Goal: Check status: Check status

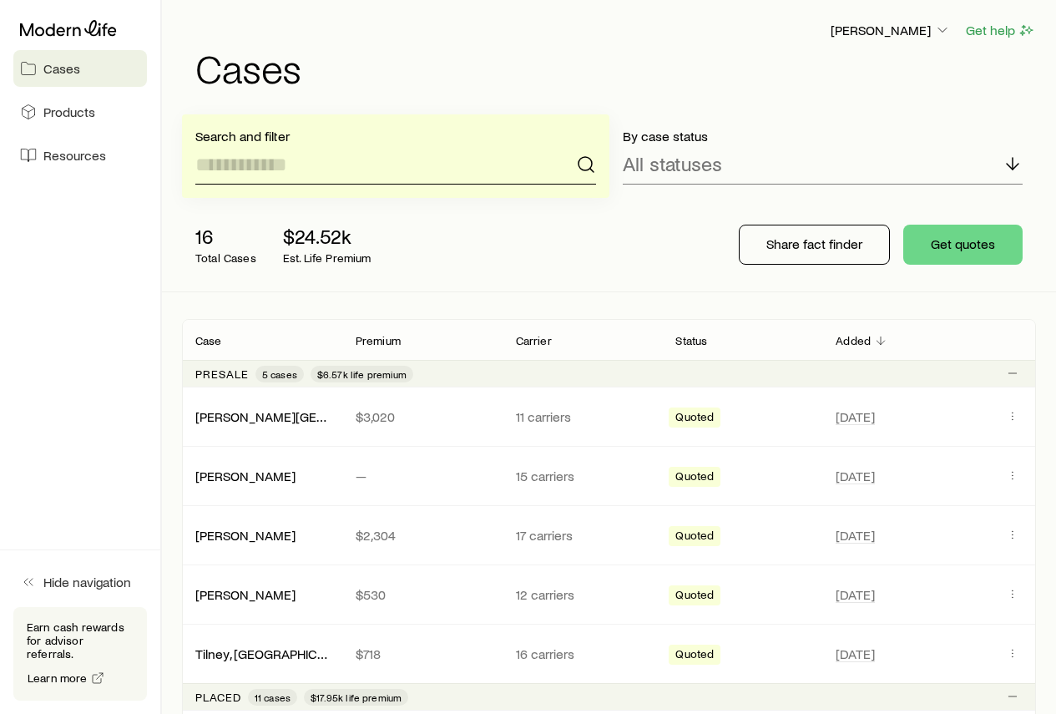
click at [336, 175] on input at bounding box center [395, 164] width 401 height 40
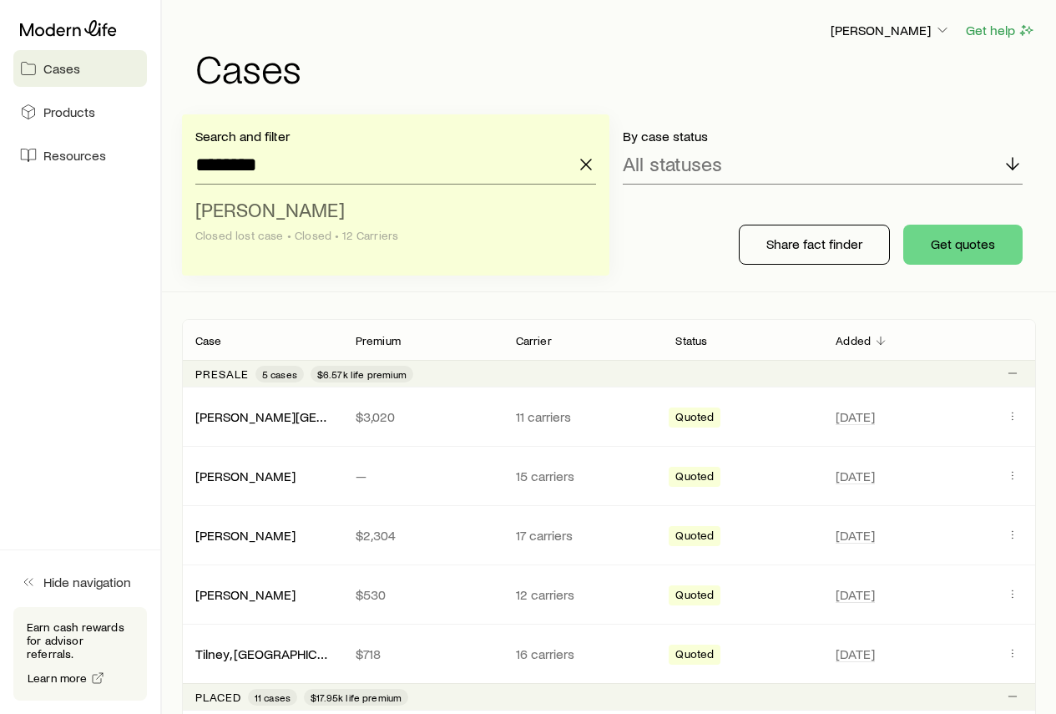
click at [306, 214] on span "[PERSON_NAME]" at bounding box center [269, 209] width 149 height 24
type input "**********"
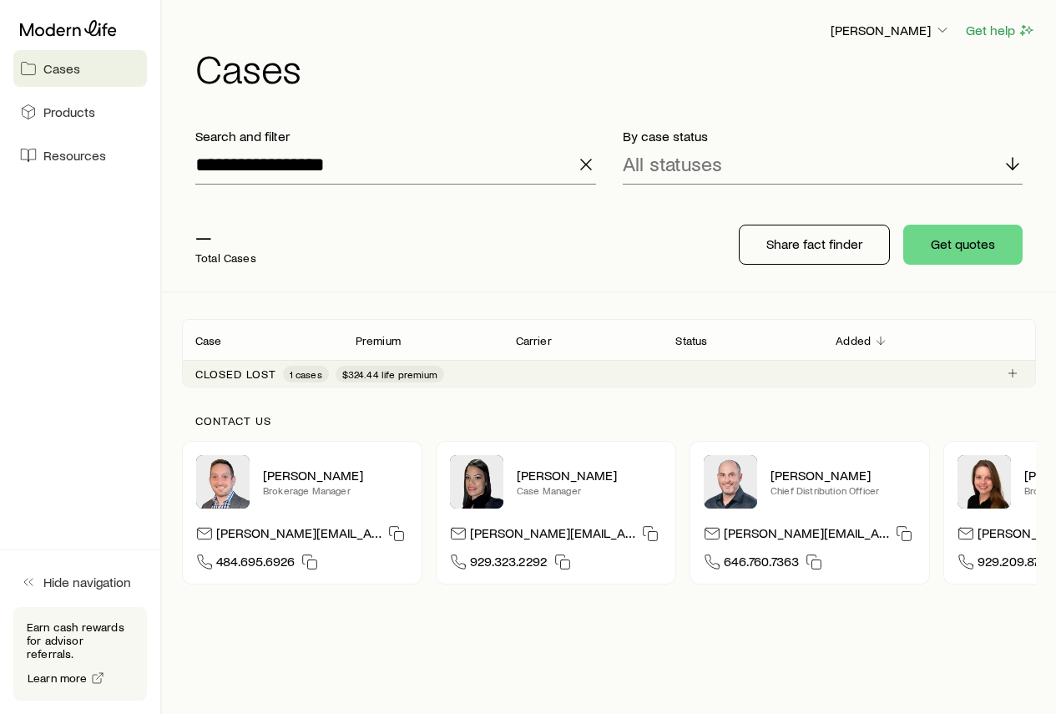
click at [367, 372] on span "$324.44 life premium" at bounding box center [389, 373] width 95 height 13
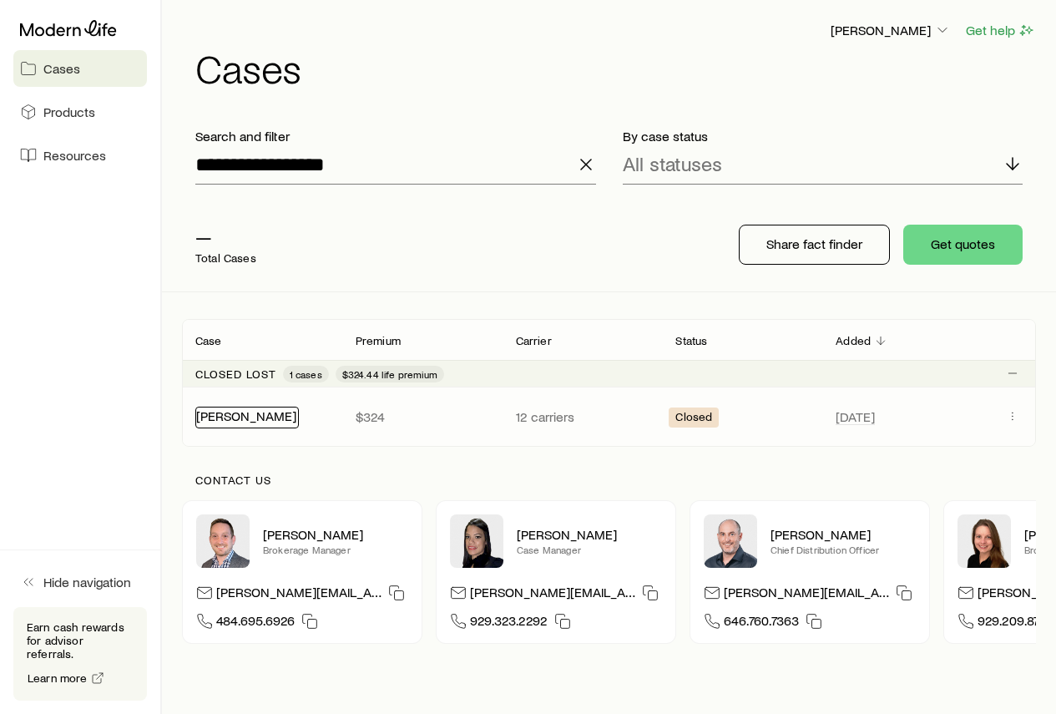
click at [269, 422] on link "[PERSON_NAME]" at bounding box center [246, 415] width 100 height 16
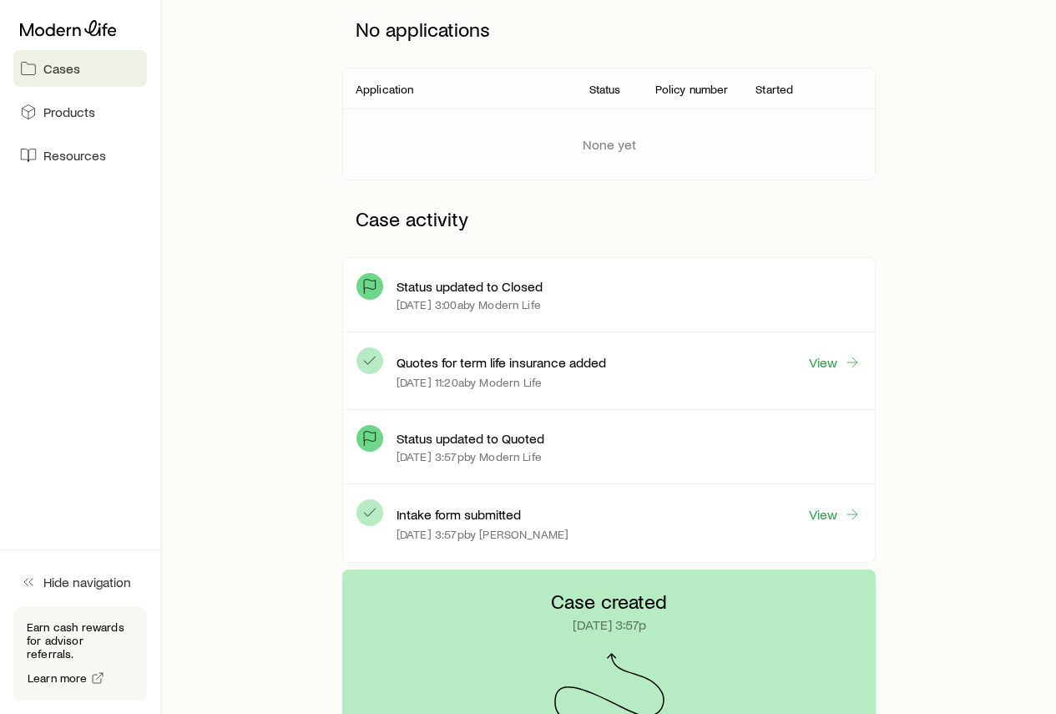
scroll to position [250, 0]
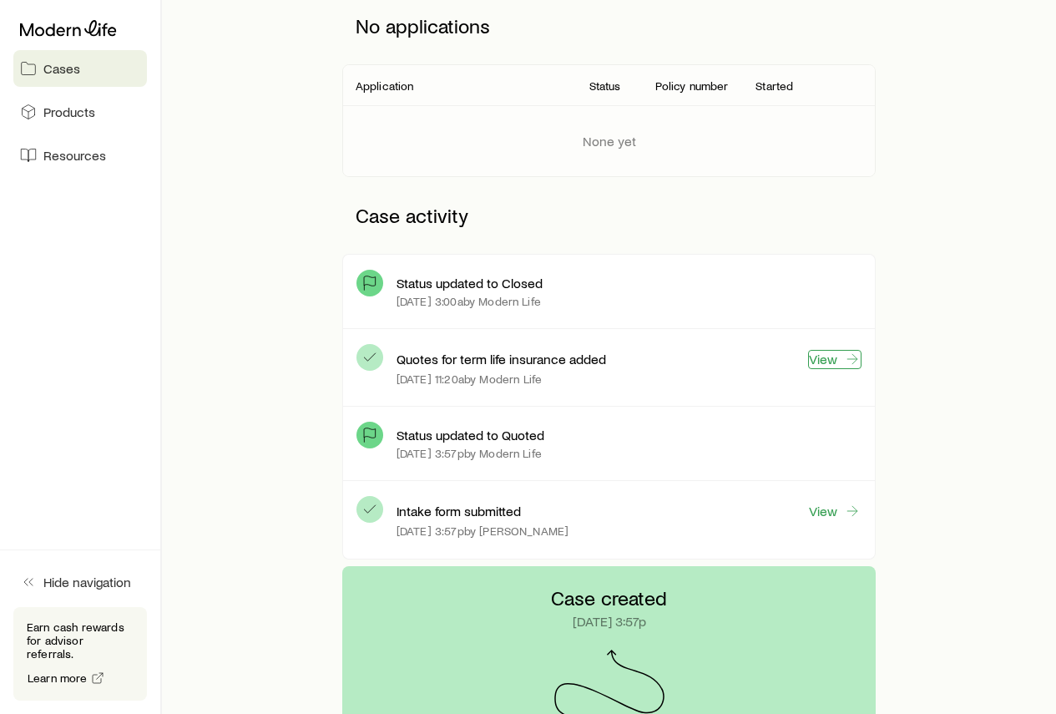
click at [819, 362] on link "View" at bounding box center [834, 359] width 53 height 19
